Goal: Task Accomplishment & Management: Manage account settings

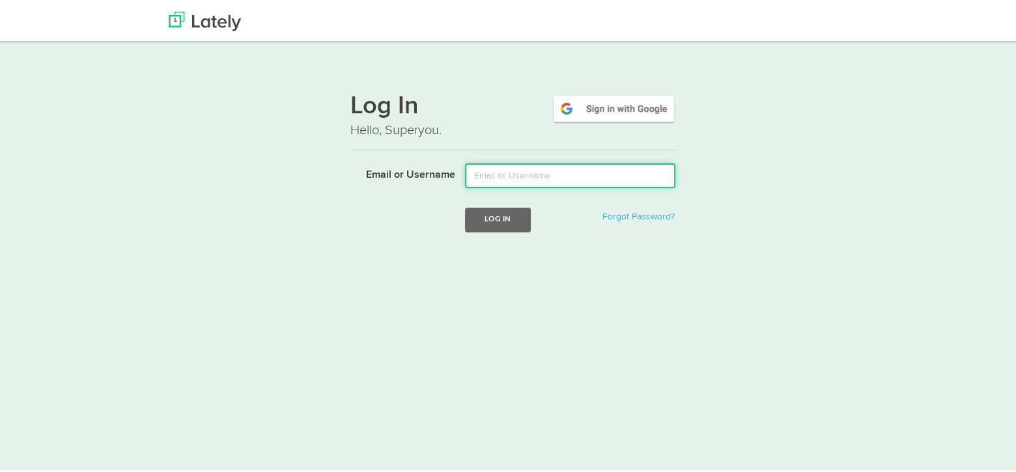
click at [504, 175] on input "Email or Username" at bounding box center [570, 174] width 210 height 25
type input "[EMAIL_ADDRESS][DOMAIN_NAME]"
click at [465, 206] on button "Log In" at bounding box center [497, 218] width 65 height 24
click at [540, 173] on input "Email or Username" at bounding box center [570, 174] width 210 height 25
type input "[EMAIL_ADDRESS][DOMAIN_NAME]"
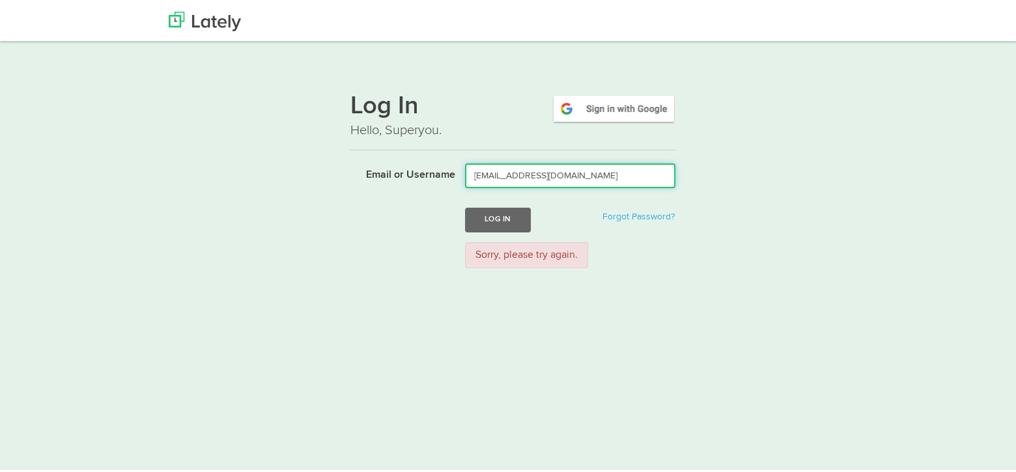
click at [465, 206] on button "Log In" at bounding box center [497, 218] width 65 height 24
drag, startPoint x: 0, startPoint y: 0, endPoint x: 543, endPoint y: 173, distance: 569.5
click at [543, 173] on input "Email or Username" at bounding box center [570, 174] width 210 height 25
type input "[PERSON_NAME][EMAIL_ADDRESS][PERSON_NAME][DOMAIN_NAME]"
click at [465, 206] on button "Log In" at bounding box center [497, 218] width 65 height 24
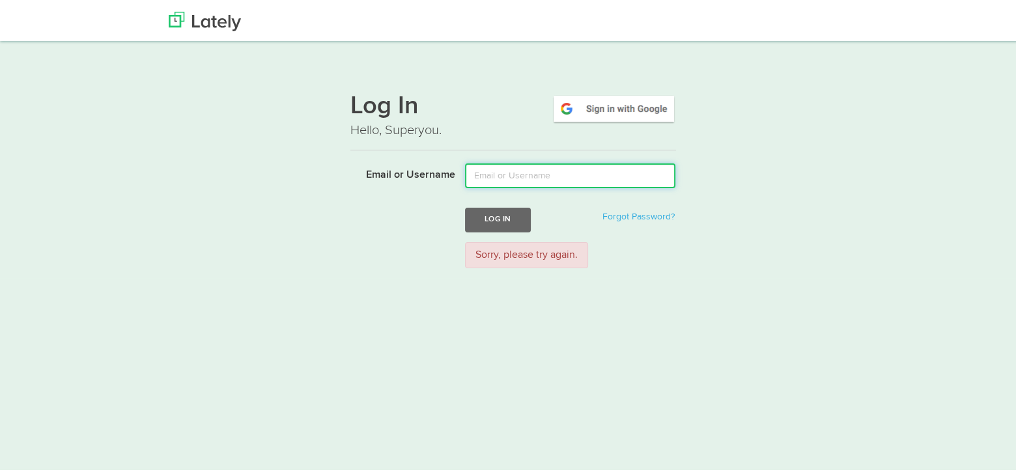
click at [541, 168] on input "Email or Username" at bounding box center [570, 174] width 210 height 25
type input "lcaisley@thenotarygroup.ca"
click at [465, 206] on button "Log In" at bounding box center [497, 218] width 65 height 24
click at [499, 175] on input "Email or Username" at bounding box center [570, 174] width 210 height 25
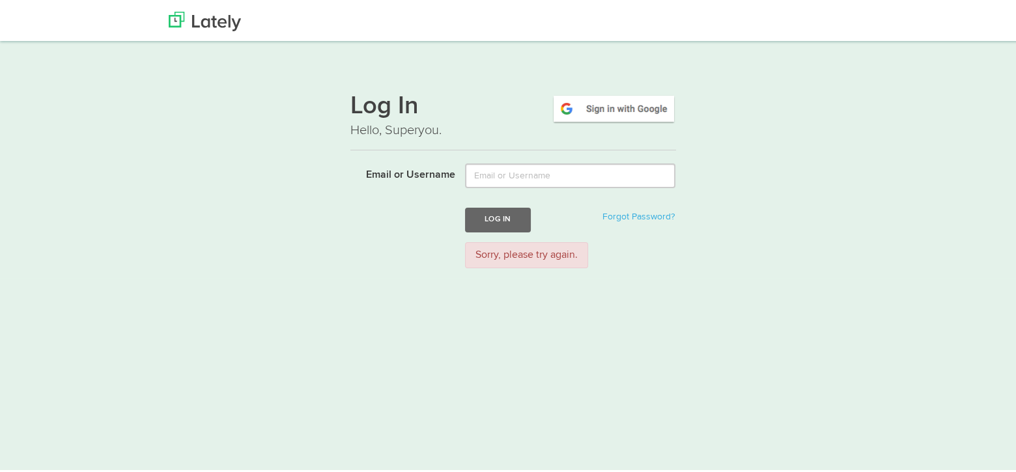
click at [308, 312] on html "Thanks! Schedule Your Demo You Are Awesome! We’re superpsyched to learn more ab…" at bounding box center [513, 301] width 1026 height 602
